Goal: Use online tool/utility: Utilize a website feature to perform a specific function

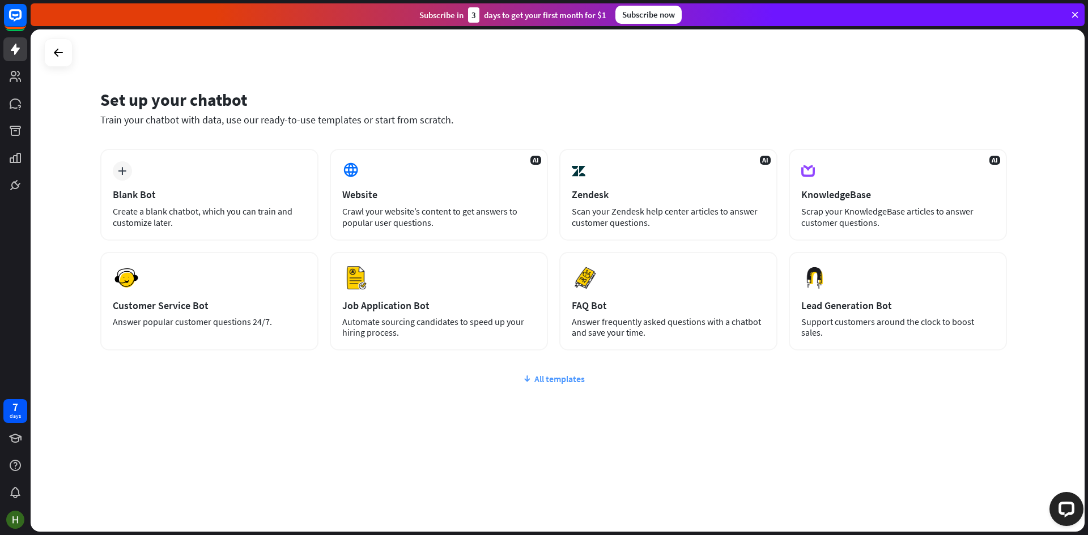
click at [558, 375] on div "All templates" at bounding box center [553, 378] width 906 height 11
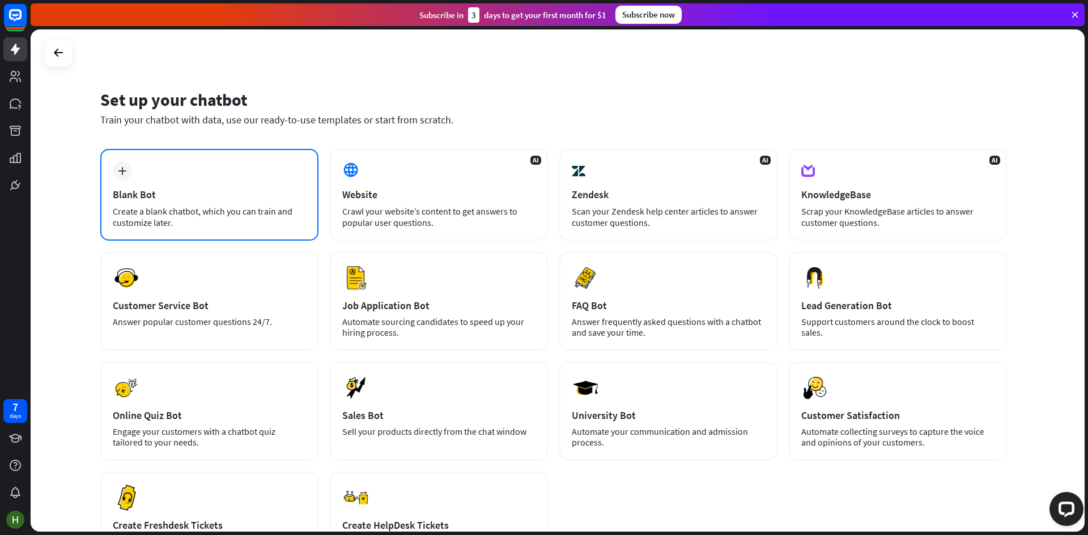
click at [259, 230] on div "plus Blank Bot Create a blank chatbot, which you can train and customize later." at bounding box center [209, 195] width 218 height 92
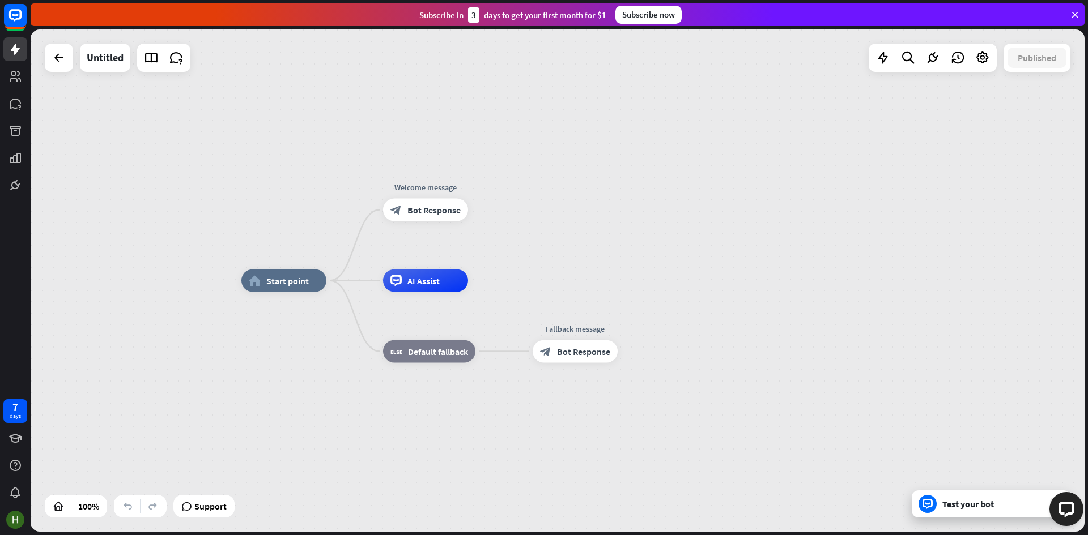
click at [992, 508] on div "Test your bot" at bounding box center [993, 503] width 102 height 11
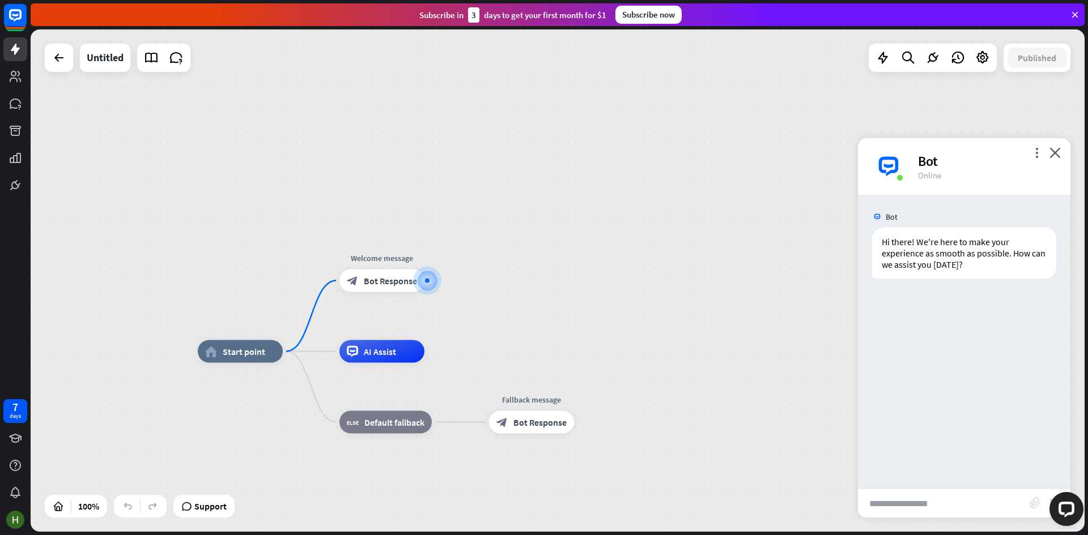
click at [918, 494] on input "text" at bounding box center [944, 503] width 172 height 28
type input "**********"
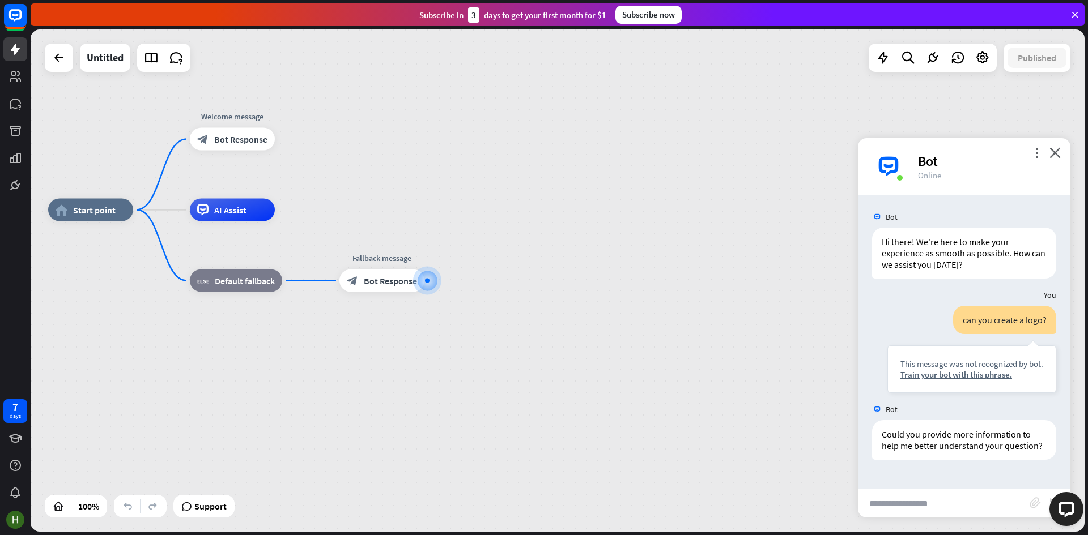
click at [1064, 160] on div "more_vert close Bot Online" at bounding box center [964, 166] width 212 height 57
